Goal: Task Accomplishment & Management: Use online tool/utility

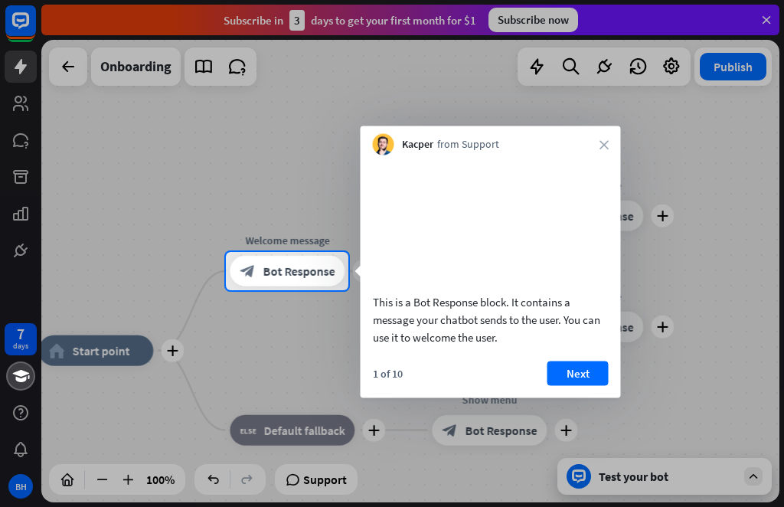
click at [631, 486] on div at bounding box center [392, 398] width 784 height 217
click at [603, 483] on div at bounding box center [392, 398] width 784 height 217
click at [122, 357] on div at bounding box center [392, 398] width 784 height 217
click at [176, 360] on div at bounding box center [392, 398] width 784 height 217
click at [311, 268] on span "Bot Response" at bounding box center [299, 271] width 72 height 15
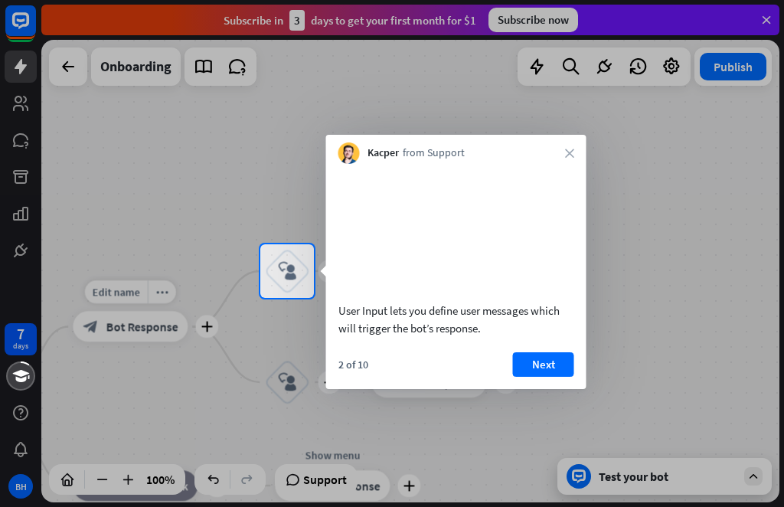
click at [543, 377] on button "Next" at bounding box center [543, 364] width 61 height 25
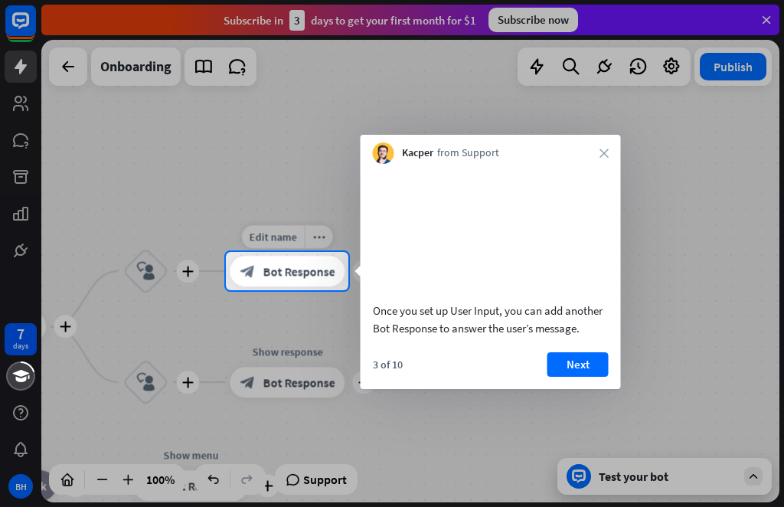
click at [318, 277] on span "Bot Response" at bounding box center [299, 271] width 72 height 15
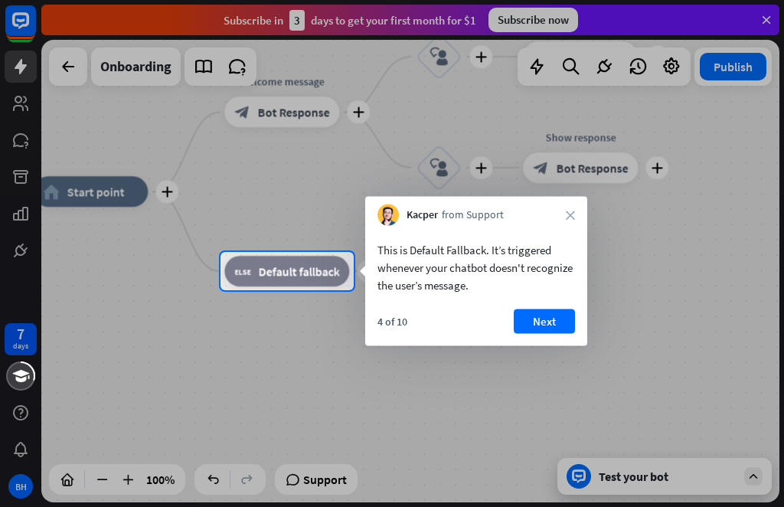
click at [638, 492] on div at bounding box center [392, 398] width 784 height 217
click at [625, 484] on div at bounding box center [392, 398] width 784 height 217
click at [619, 491] on div at bounding box center [392, 398] width 784 height 217
click at [585, 496] on div at bounding box center [392, 398] width 784 height 217
click at [618, 496] on div at bounding box center [392, 398] width 784 height 217
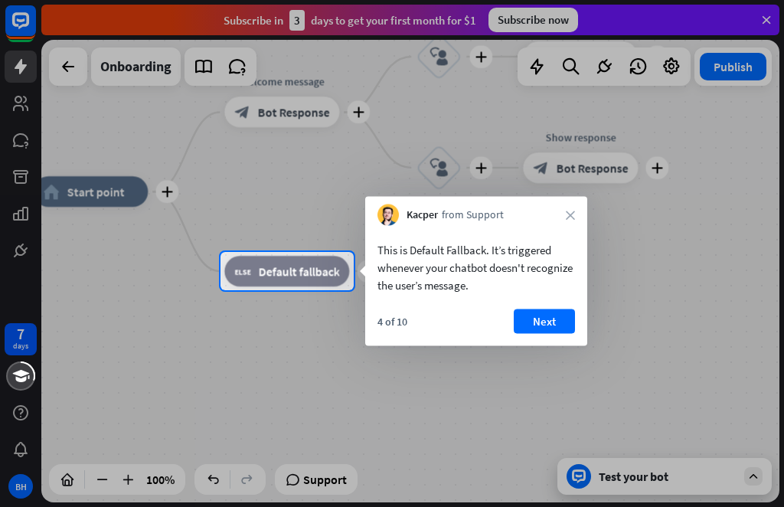
click at [623, 493] on div at bounding box center [392, 398] width 784 height 217
click at [517, 418] on div at bounding box center [392, 398] width 784 height 217
click at [435, 427] on div at bounding box center [392, 398] width 784 height 217
click at [378, 414] on div at bounding box center [392, 398] width 784 height 217
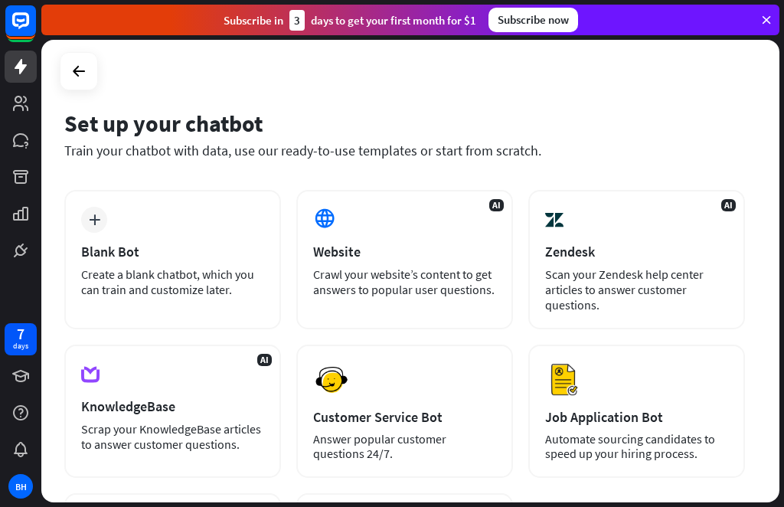
click at [83, 74] on icon at bounding box center [79, 71] width 18 height 18
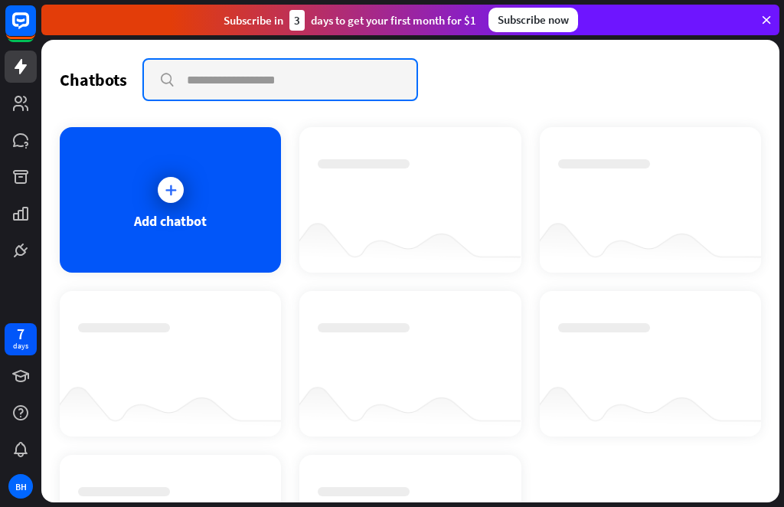
click at [261, 86] on input "text" at bounding box center [280, 80] width 273 height 40
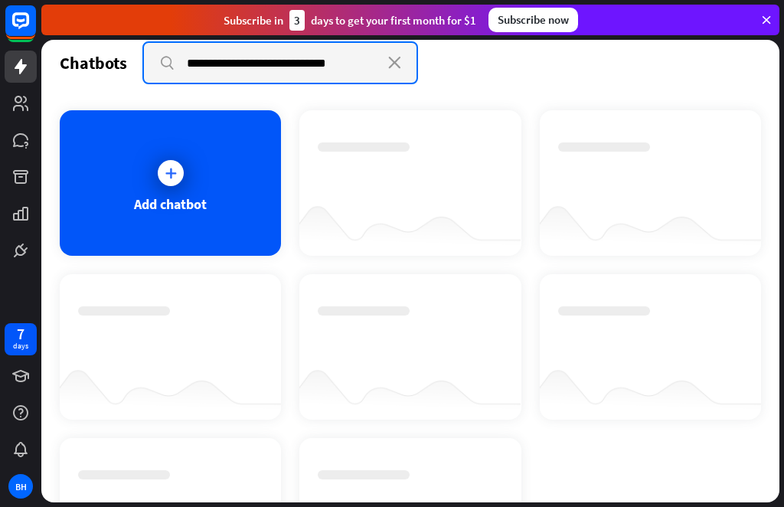
scroll to position [18, 0]
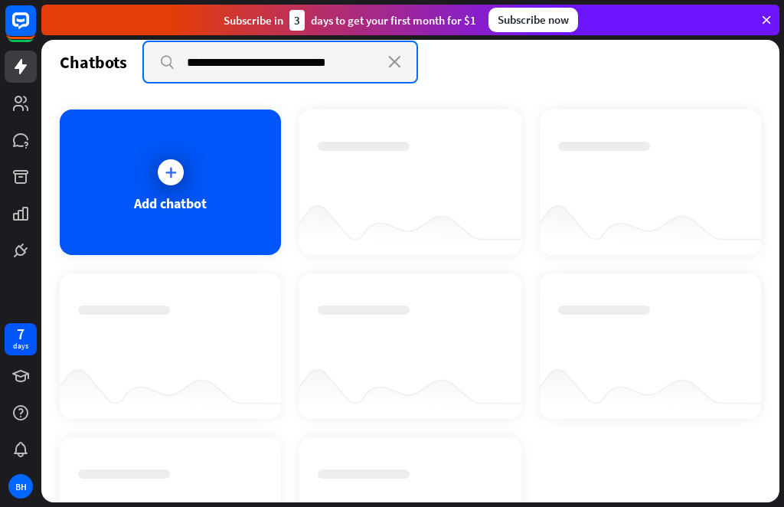
click at [185, 57] on input "**********" at bounding box center [280, 62] width 273 height 40
click at [245, 66] on input "**********" at bounding box center [280, 62] width 273 height 40
type input "**********"
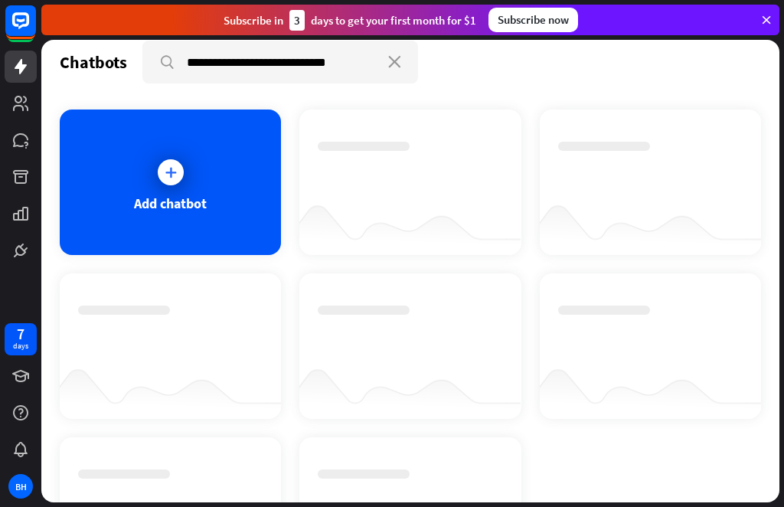
click at [96, 74] on div "**********" at bounding box center [411, 62] width 702 height 43
click at [195, 195] on div "Add chatbot" at bounding box center [170, 204] width 73 height 18
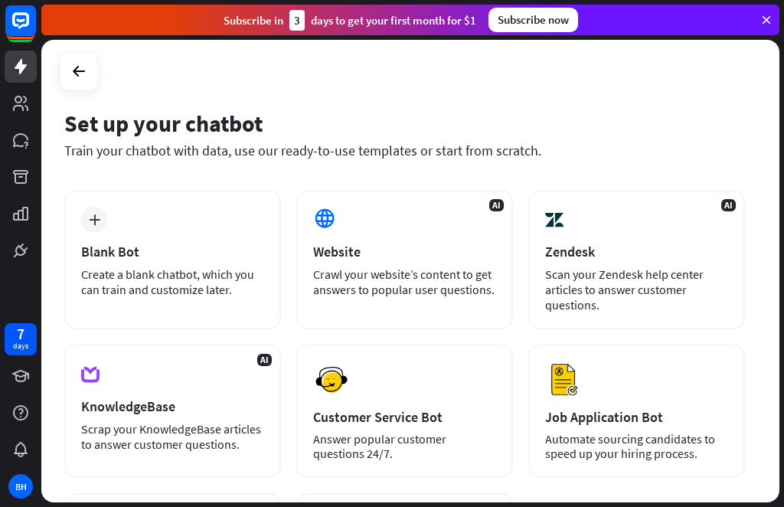
click at [180, 186] on div at bounding box center [410, 271] width 739 height 463
click at [772, 13] on icon at bounding box center [767, 20] width 14 height 14
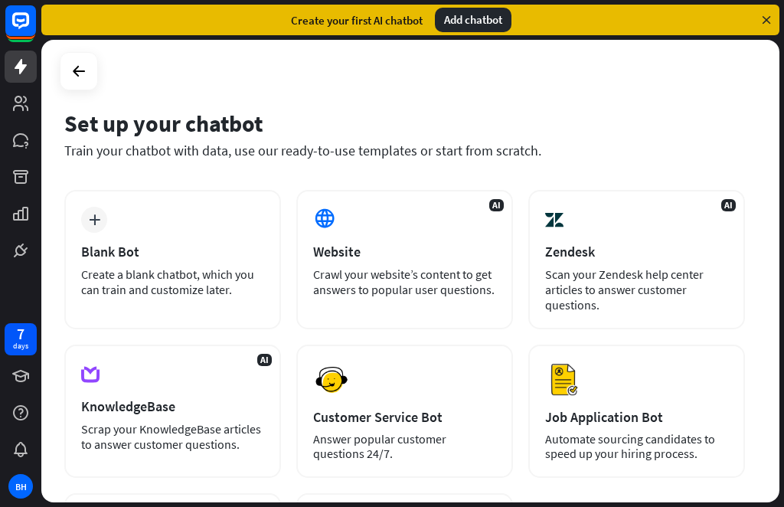
click at [479, 31] on div "Add chatbot" at bounding box center [473, 20] width 77 height 25
click at [472, 11] on div "Add chatbot" at bounding box center [473, 20] width 77 height 25
